Goal: Information Seeking & Learning: Check status

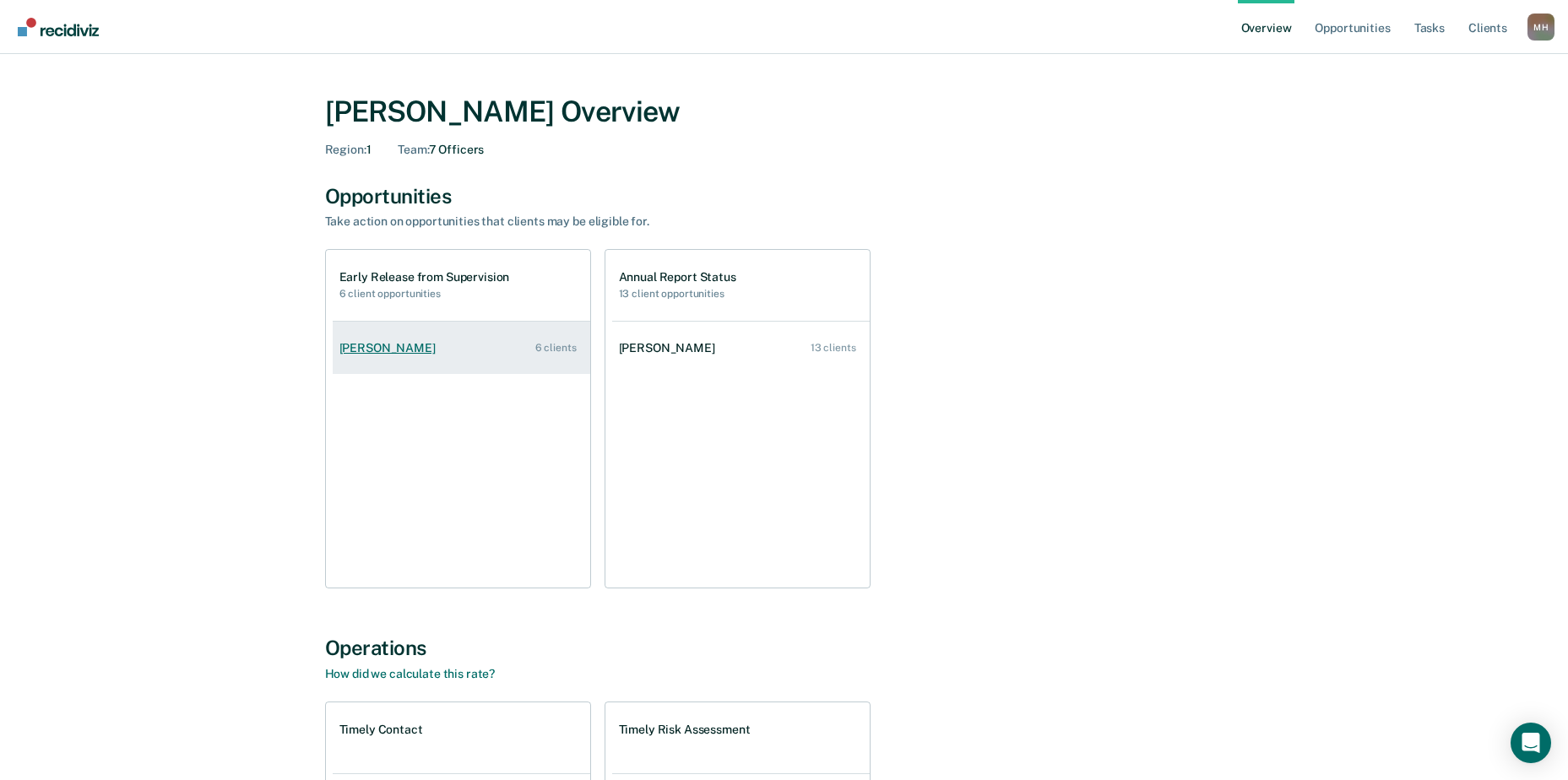
click at [406, 346] on div "[PERSON_NAME]" at bounding box center [391, 349] width 103 height 15
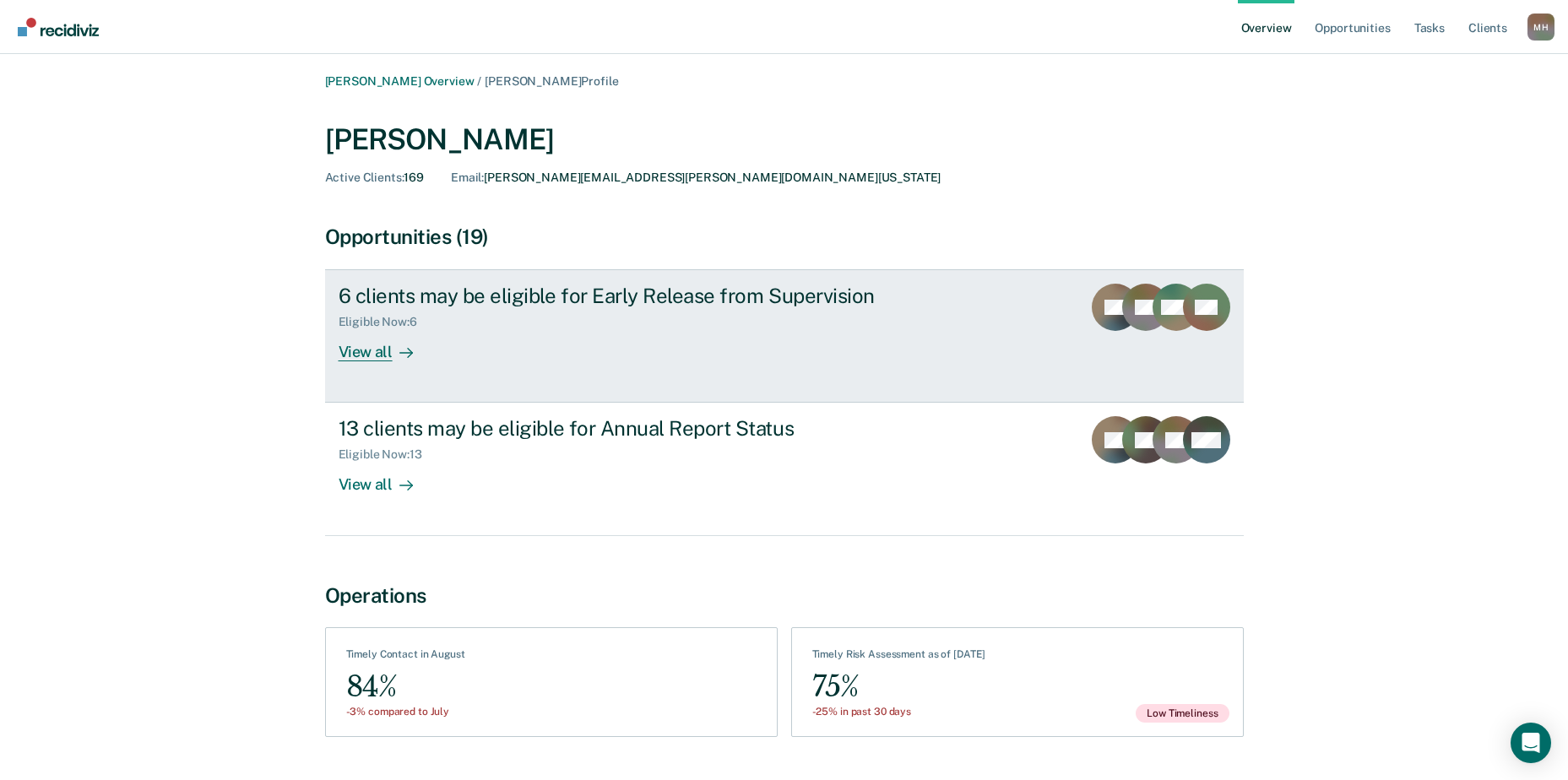
click at [396, 306] on div "6 clients may be eligible for Early Release from Supervision" at bounding box center [635, 295] width 593 height 25
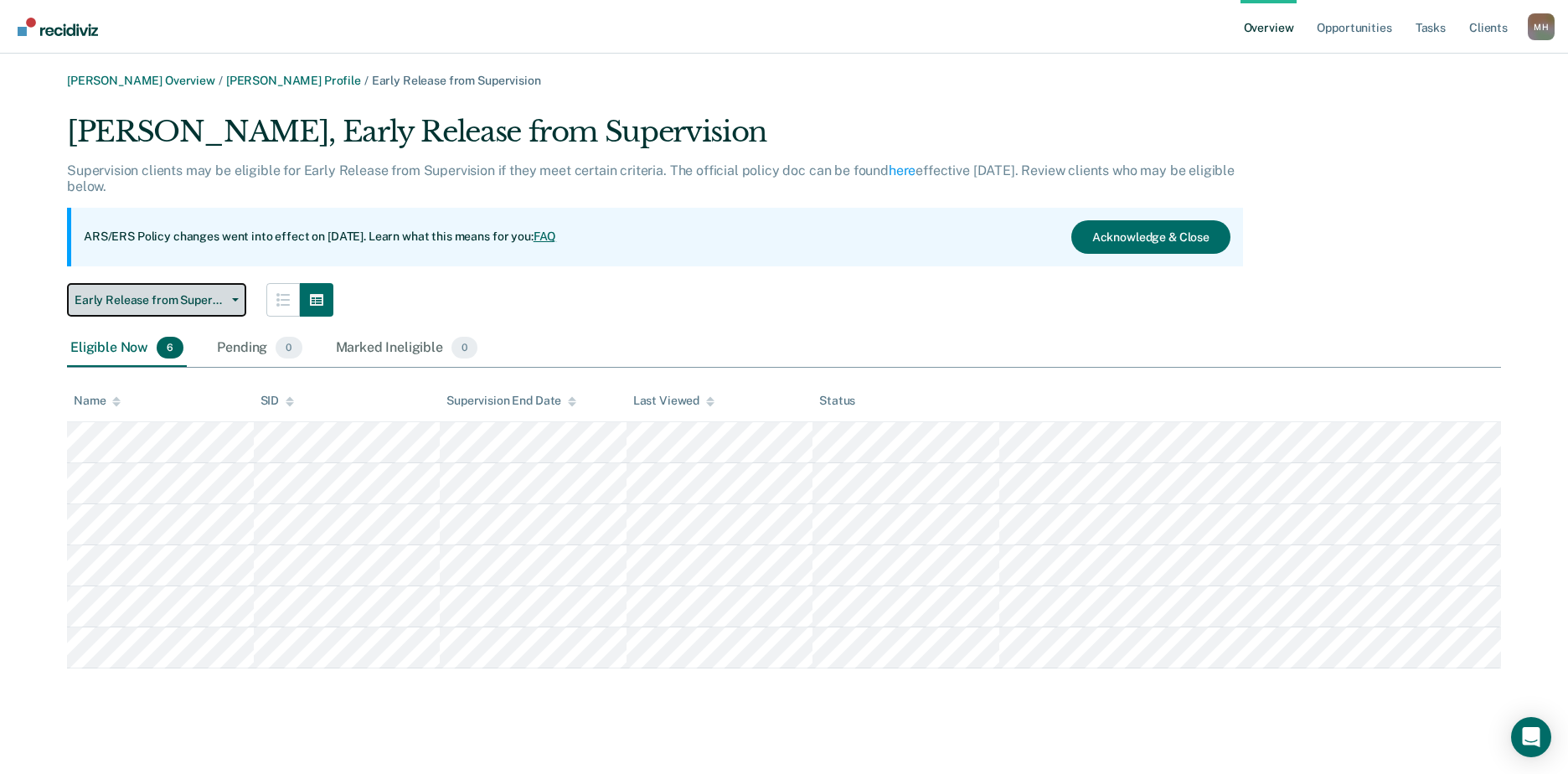
click at [184, 287] on button "Early Release from Supervision" at bounding box center [157, 300] width 179 height 34
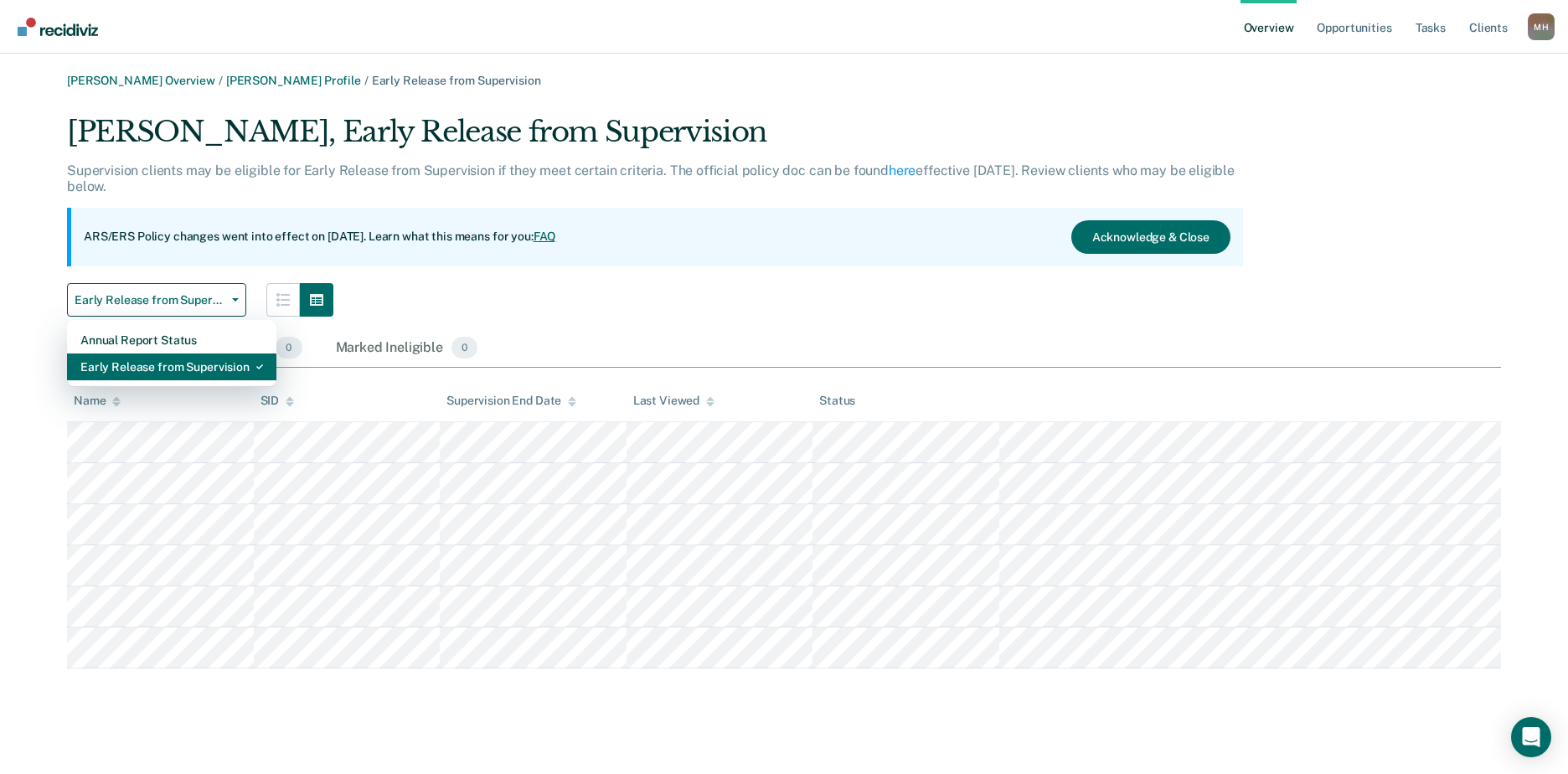
click at [180, 362] on div "Early Release from Supervision" at bounding box center [171, 366] width 183 height 26
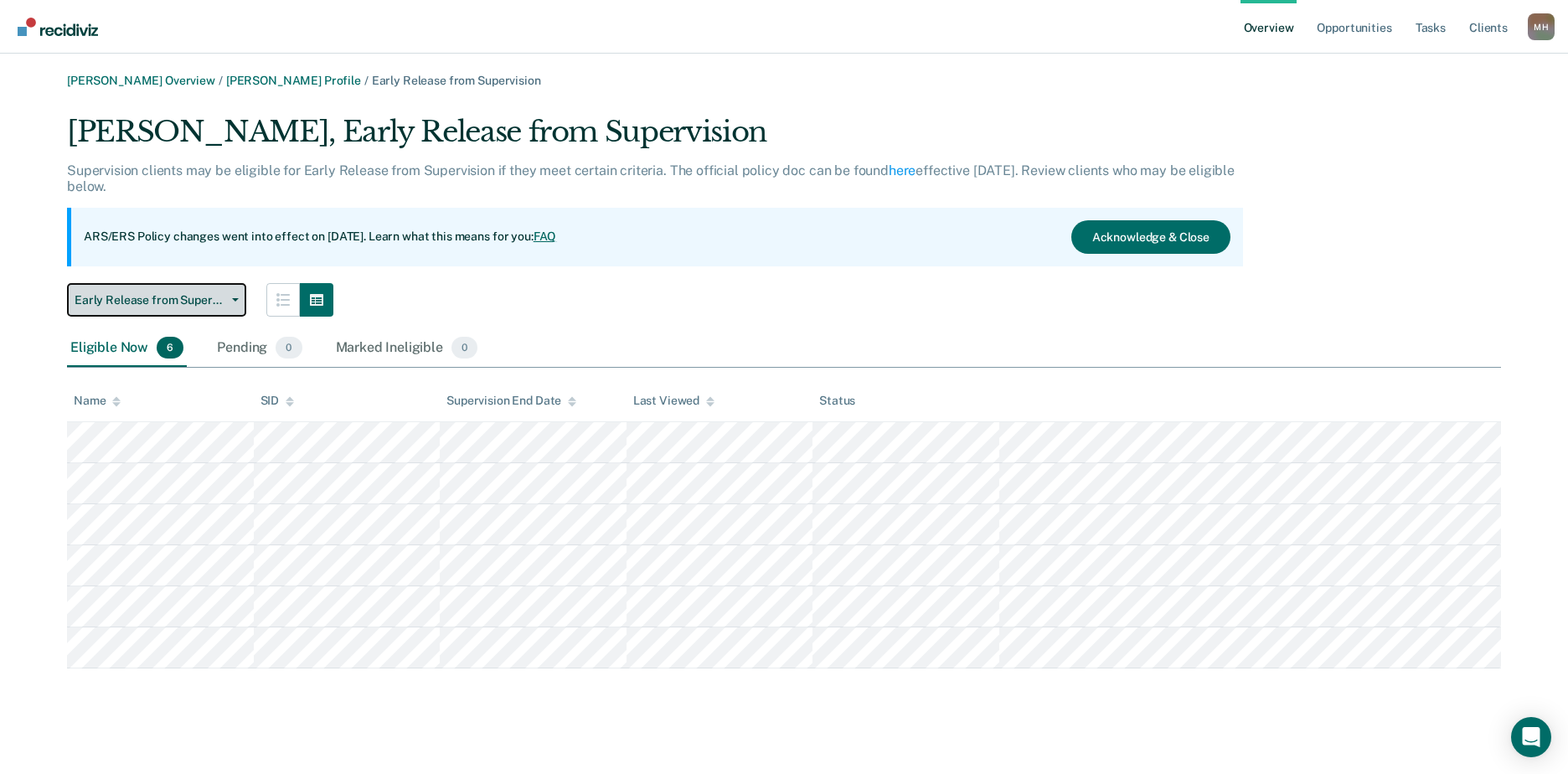
click at [174, 309] on button "Early Release from Supervision" at bounding box center [157, 300] width 179 height 34
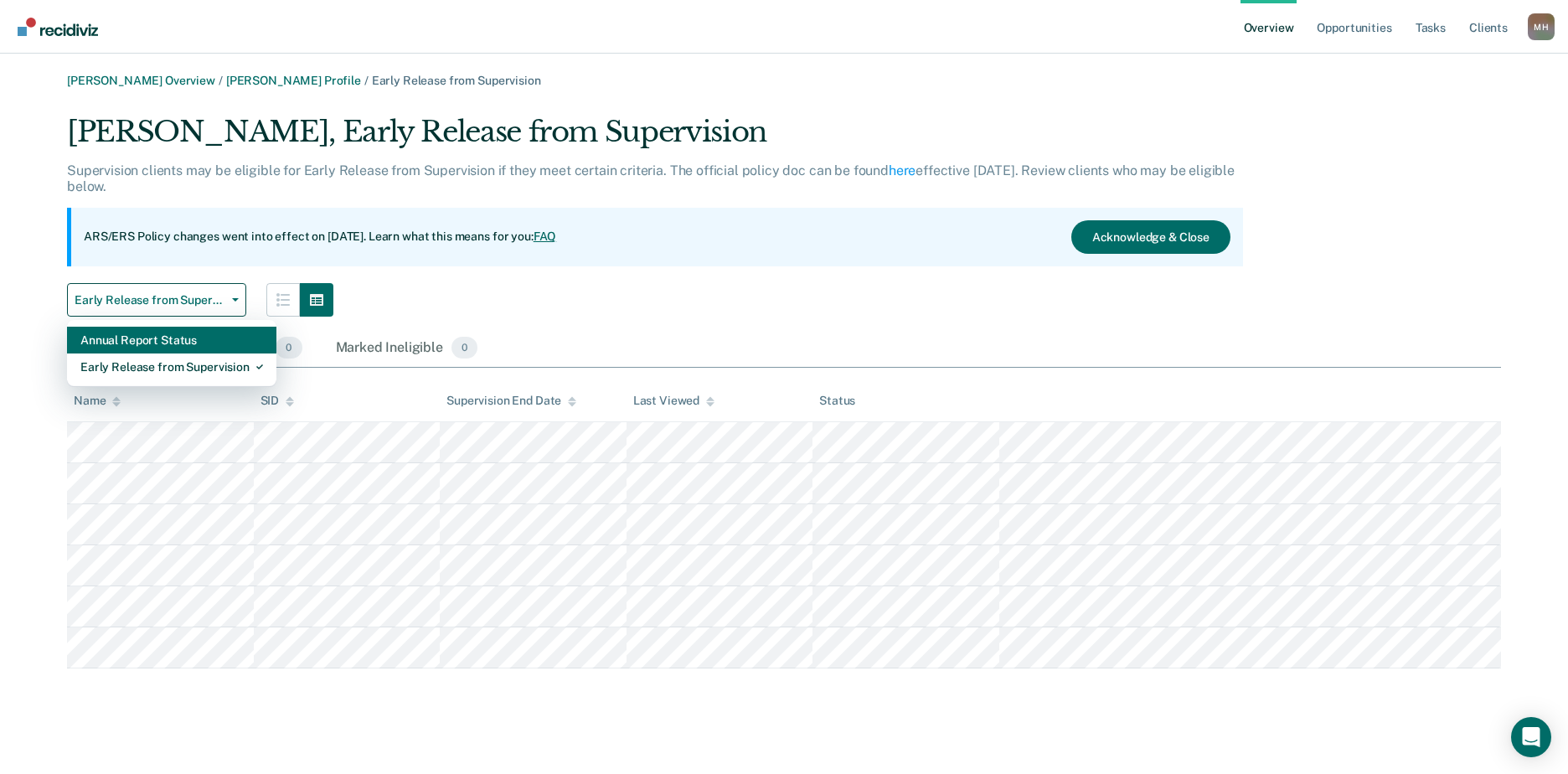
click at [175, 338] on div "Annual Report Status" at bounding box center [171, 340] width 183 height 26
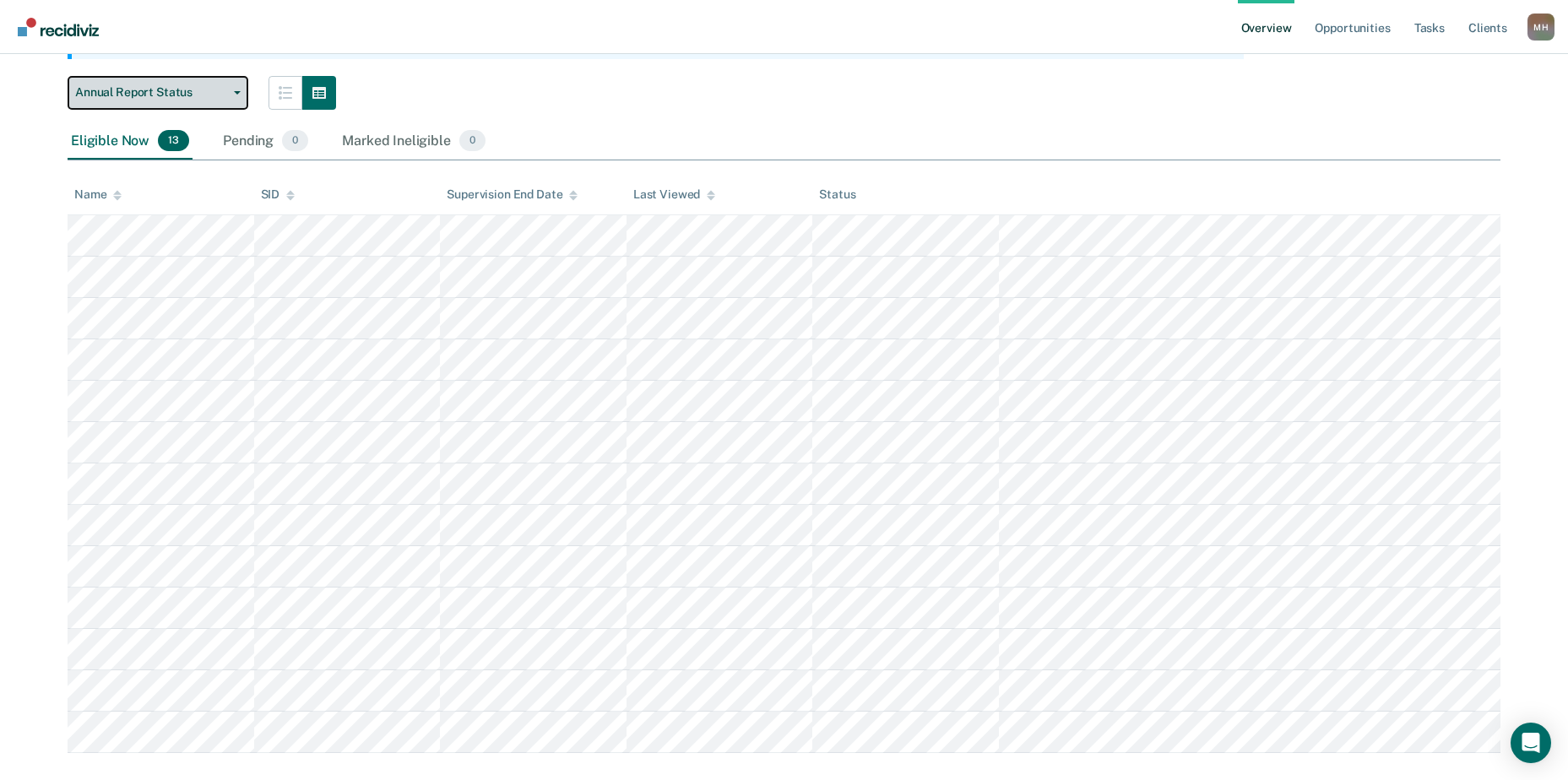
scroll to position [220, 0]
